Goal: Navigation & Orientation: Find specific page/section

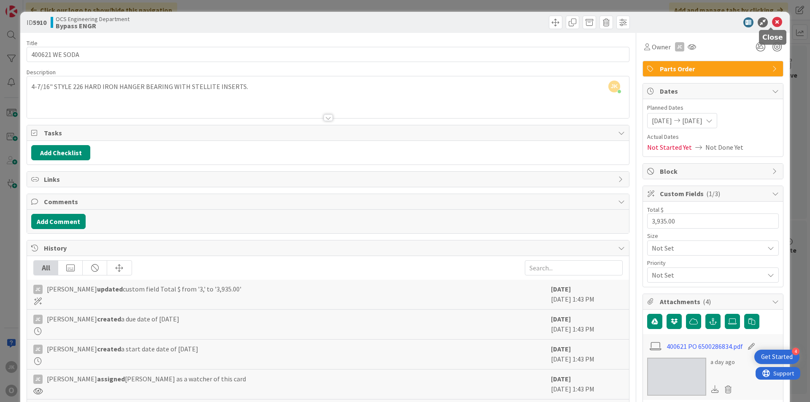
click at [772, 19] on icon at bounding box center [777, 22] width 10 height 10
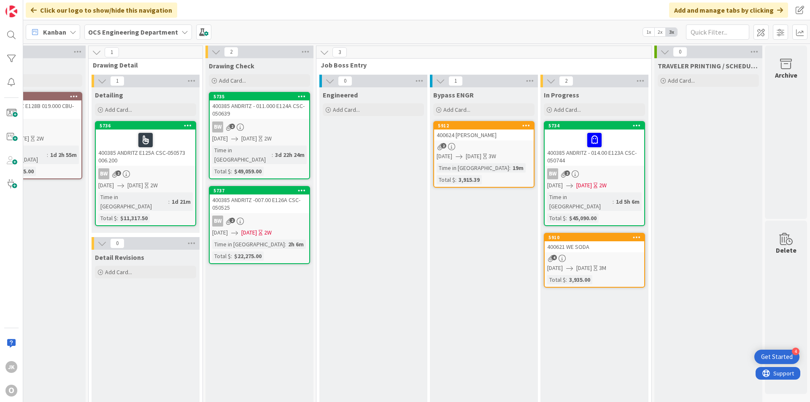
click at [591, 241] on div "400621 WE SODA" at bounding box center [594, 246] width 100 height 11
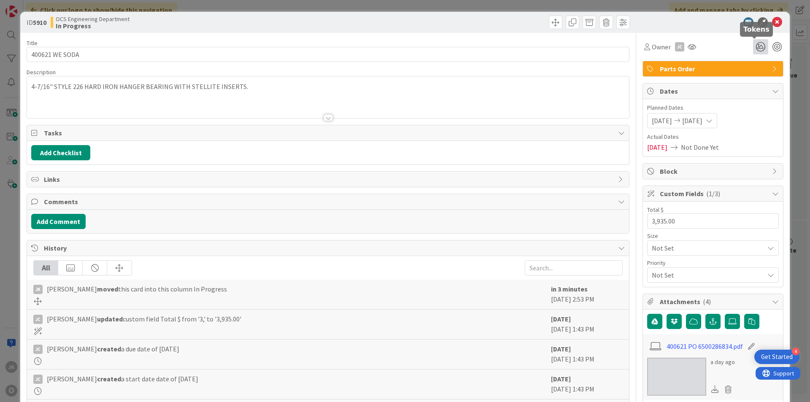
click at [756, 47] on icon at bounding box center [760, 46] width 15 height 15
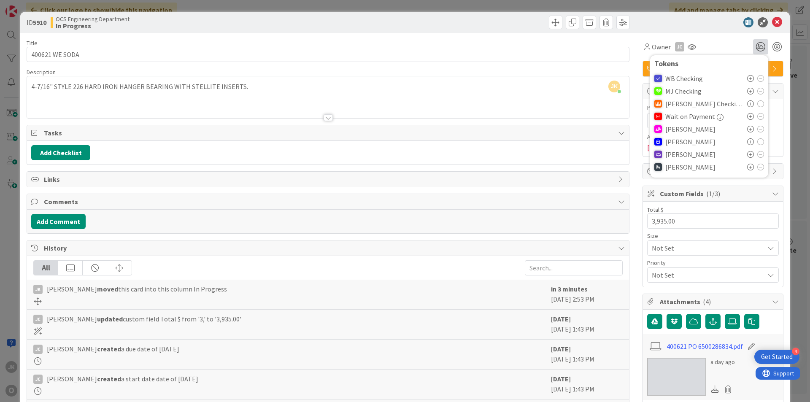
click at [747, 129] on icon at bounding box center [750, 129] width 7 height 7
click at [772, 22] on icon at bounding box center [777, 22] width 10 height 10
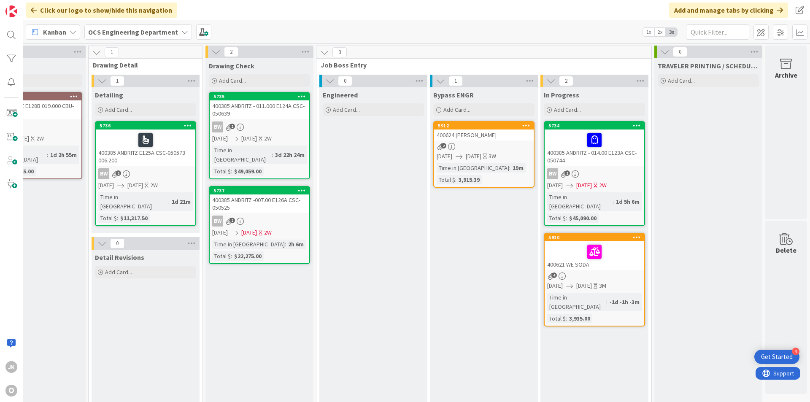
click at [488, 136] on div "400624 [PERSON_NAME]" at bounding box center [484, 134] width 100 height 11
